Goal: Use online tool/utility

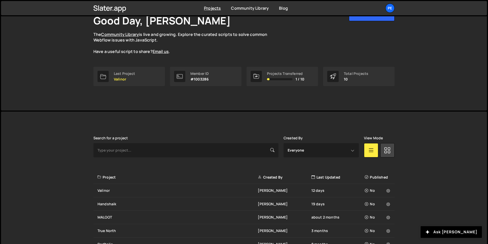
scroll to position [52, 0]
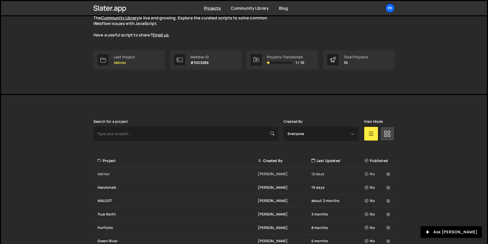
click at [112, 179] on div "Valinor Eliot BESSON 12 days No" at bounding box center [243, 175] width 301 height 14
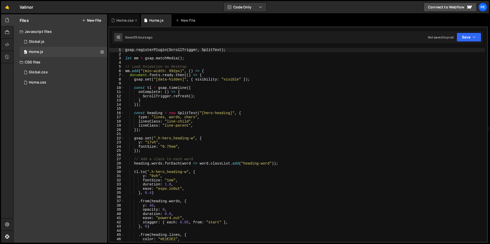
click at [123, 23] on div "Home.css" at bounding box center [124, 20] width 32 height 12
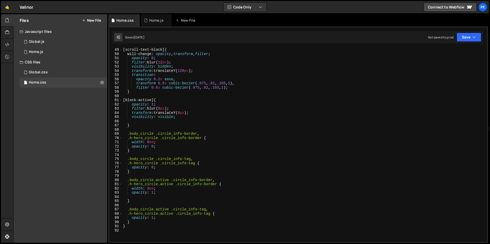
scroll to position [202, 0]
click at [149, 189] on div "[ scroll-text-block ] { will-change : opacity , transform , filter ; opacity : …" at bounding box center [303, 149] width 363 height 203
click at [180, 194] on div "[ scroll-text-block ] { will-change : opacity , transform , filter ; opacity : …" at bounding box center [303, 149] width 363 height 203
click at [148, 187] on div "[ scroll-text-block ] { will-change : opacity , transform , filter ; opacity : …" at bounding box center [303, 149] width 363 height 203
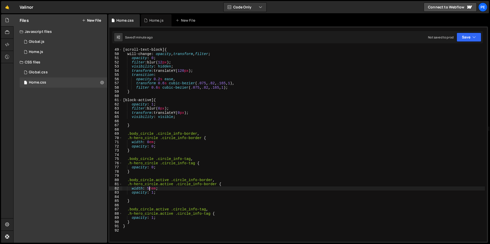
type textarea "width: 5rem;"
